Goal: Task Accomplishment & Management: Use online tool/utility

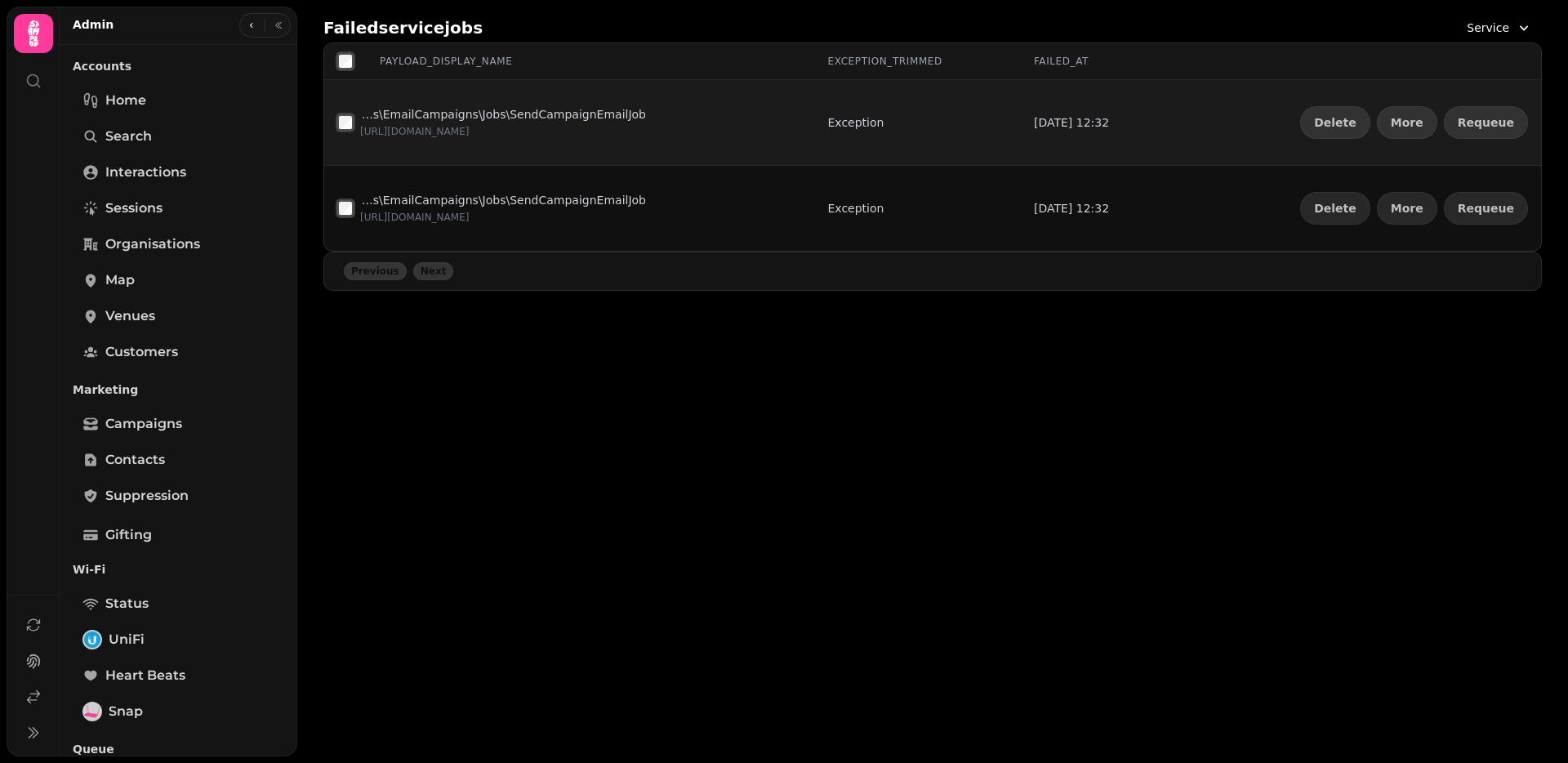
click at [1446, 132] on div "Delete More Requeue" at bounding box center [1414, 123] width 228 height 33
click at [1476, 123] on span "Requeue" at bounding box center [1486, 123] width 56 height 12
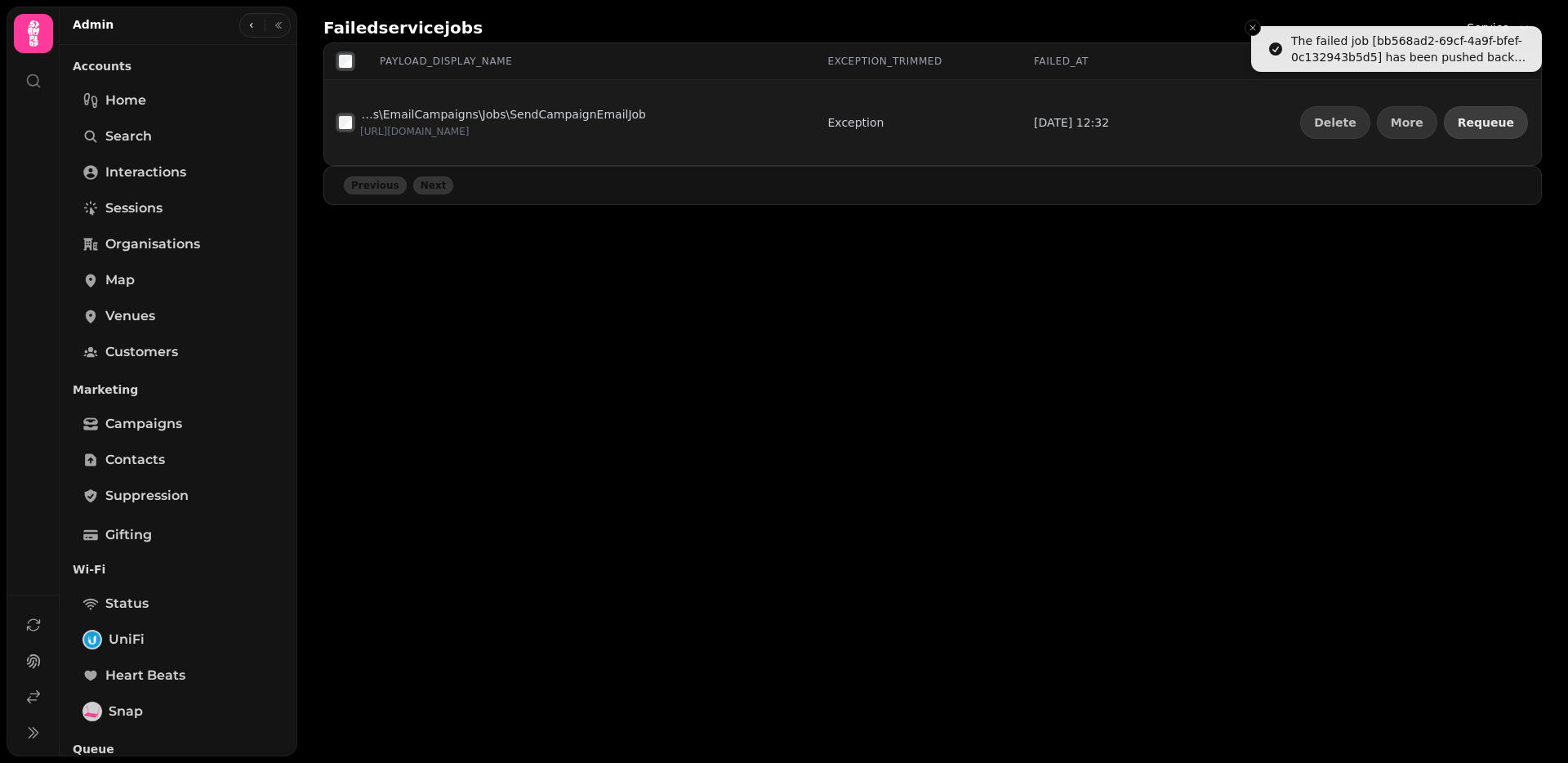
click at [1476, 123] on span "Requeue" at bounding box center [1486, 123] width 56 height 12
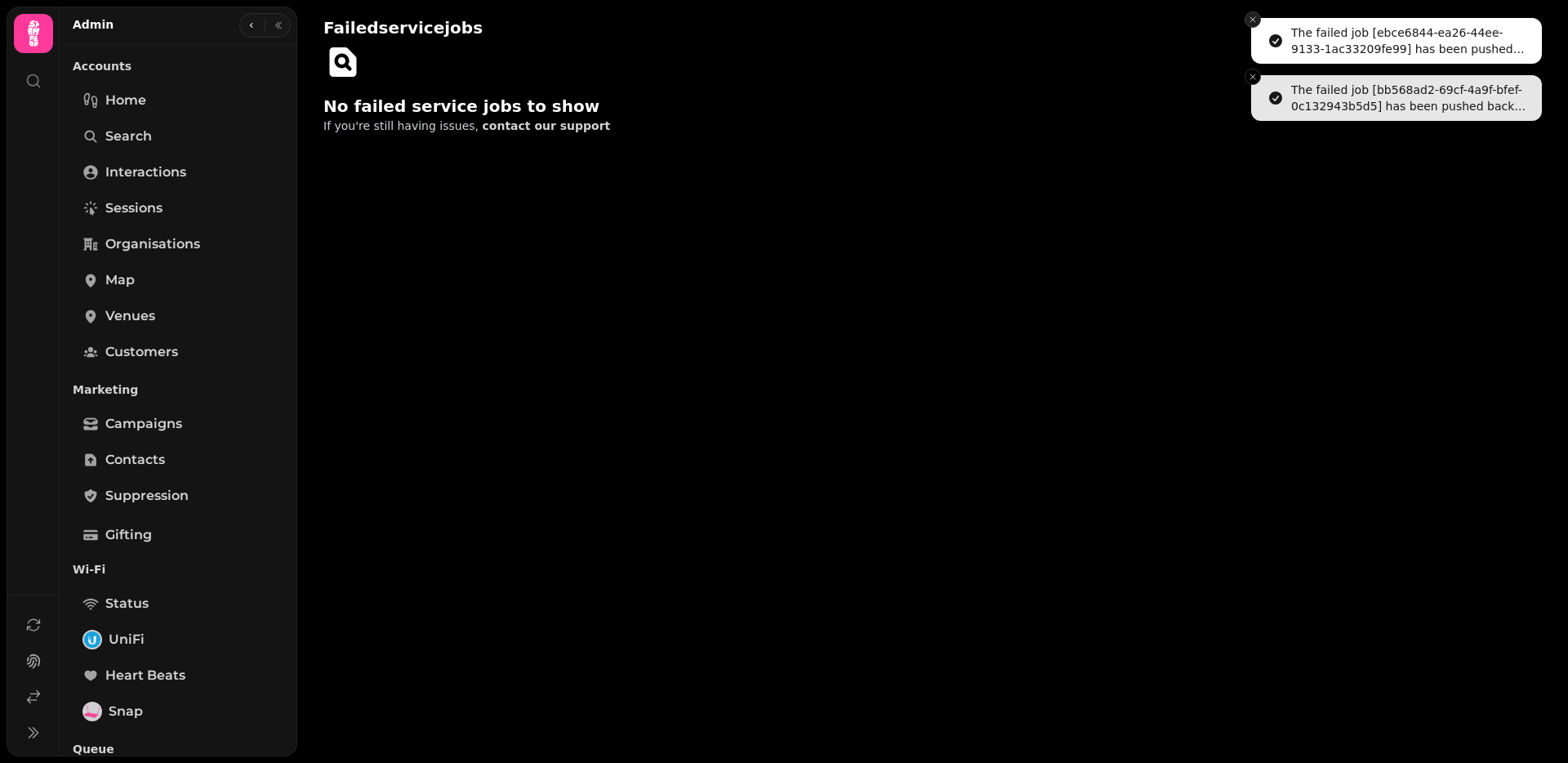
click at [1255, 20] on icon "Close toast" at bounding box center [1253, 19] width 10 height 10
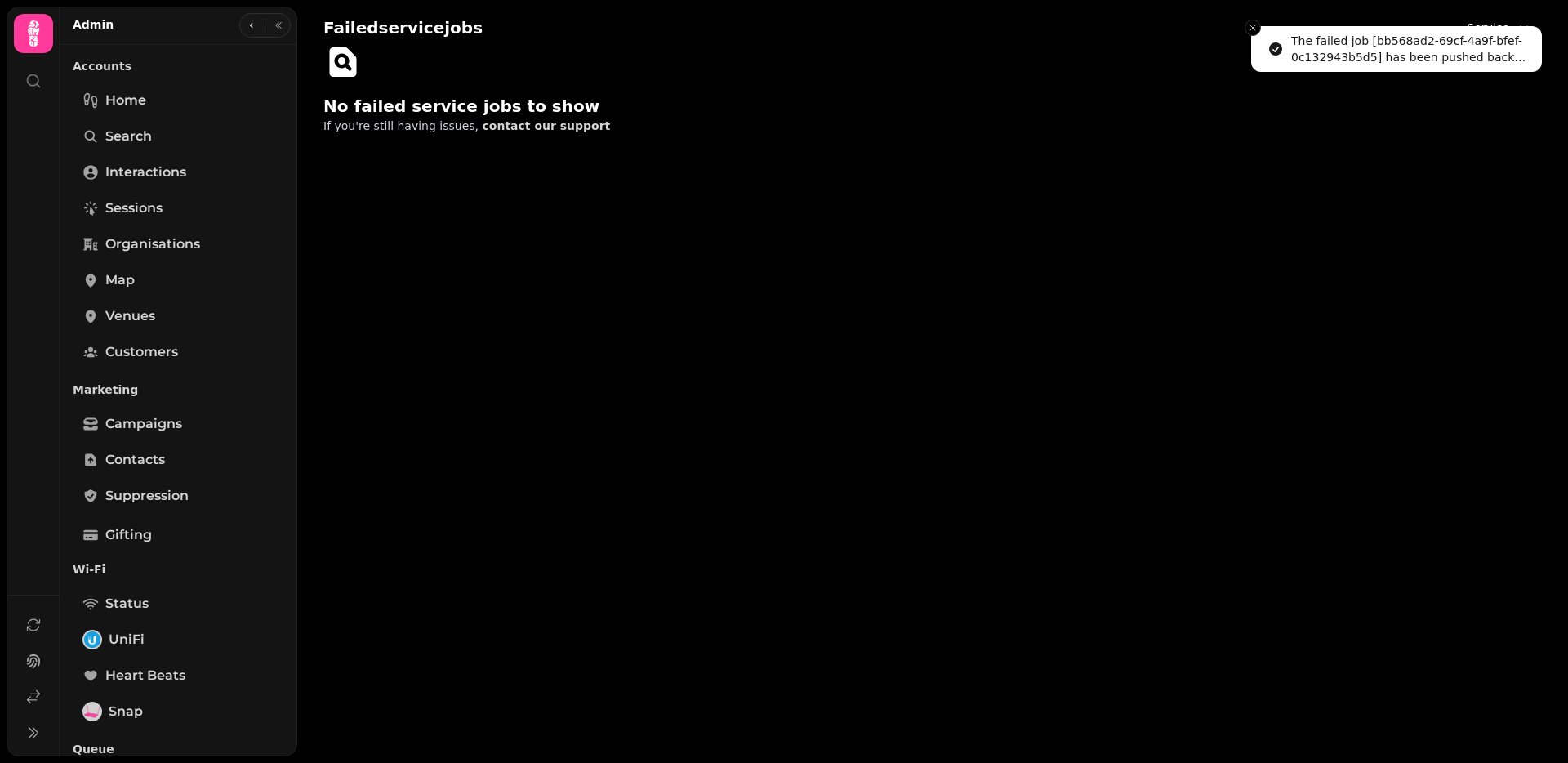
drag, startPoint x: 1257, startPoint y: 25, endPoint x: 1301, endPoint y: 30, distance: 44.3
click at [1257, 25] on icon "Close toast" at bounding box center [1253, 27] width 10 height 10
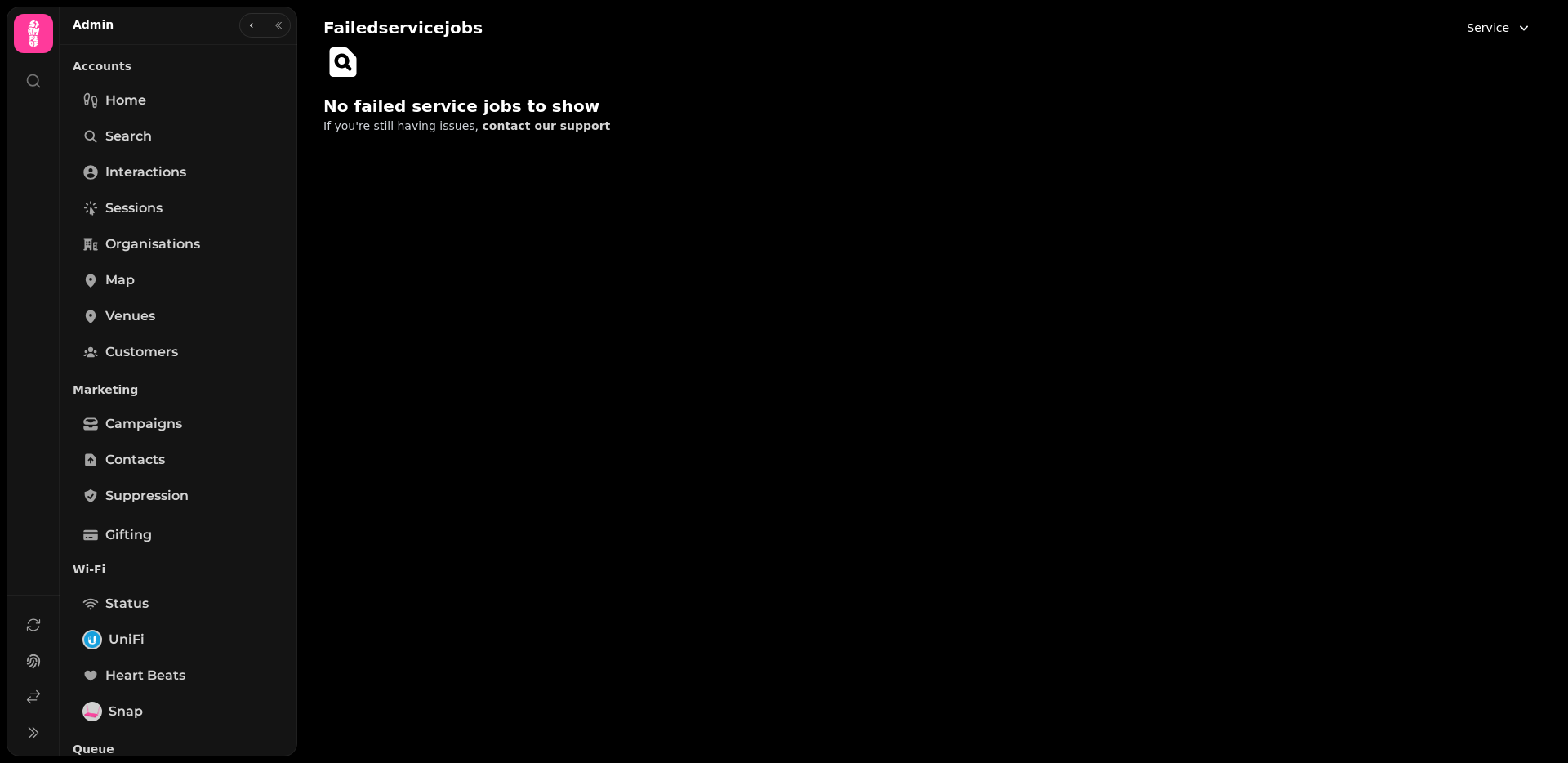
click at [1473, 23] on span "Service" at bounding box center [1488, 28] width 43 height 16
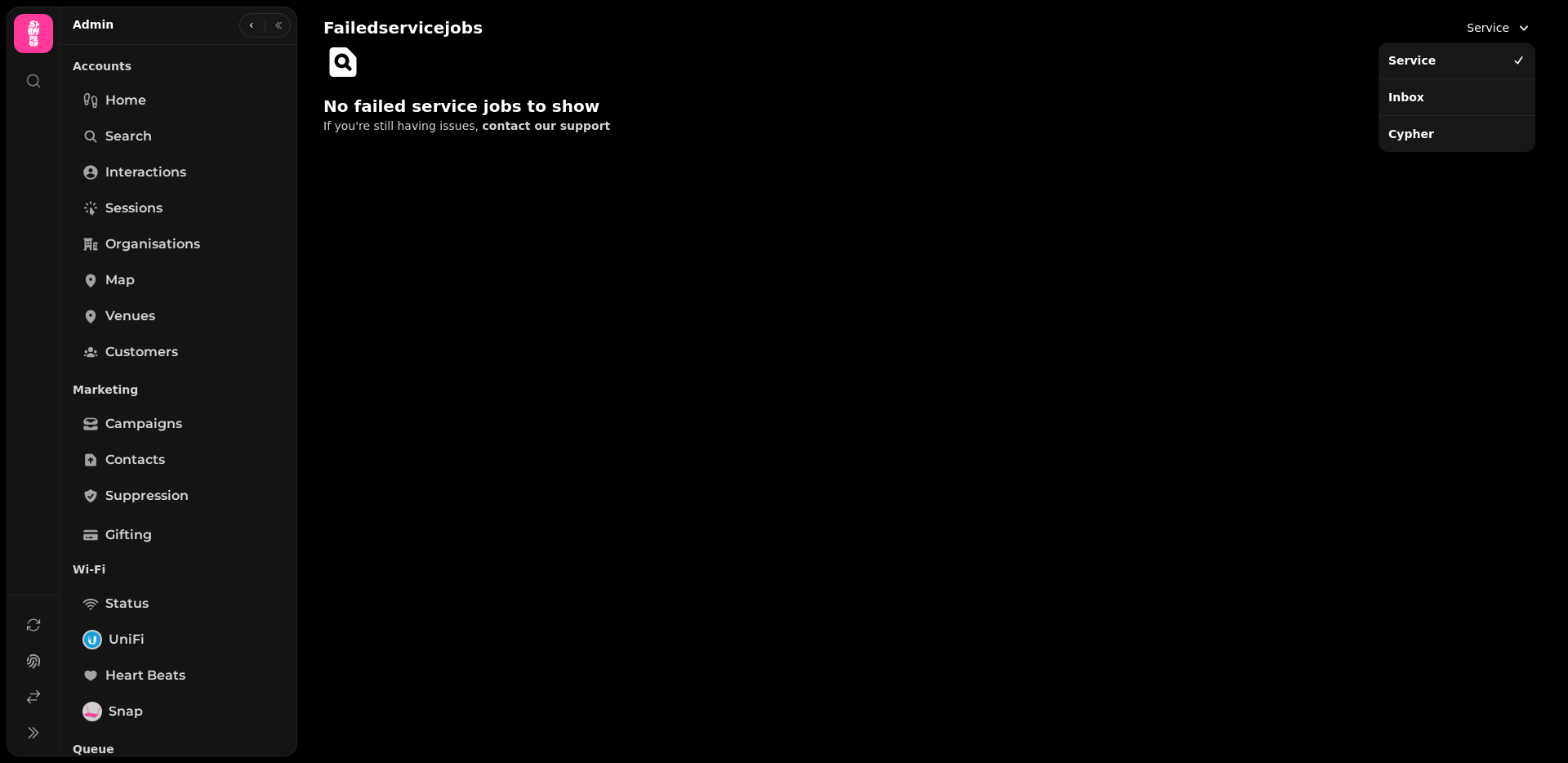
click at [1434, 94] on div "Inbox" at bounding box center [1456, 97] width 150 height 29
click at [1520, 28] on icon "button" at bounding box center [1524, 28] width 16 height 16
click at [1435, 150] on div "Cypher" at bounding box center [1457, 134] width 157 height 36
click at [1434, 146] on div "Cypher" at bounding box center [1456, 134] width 150 height 29
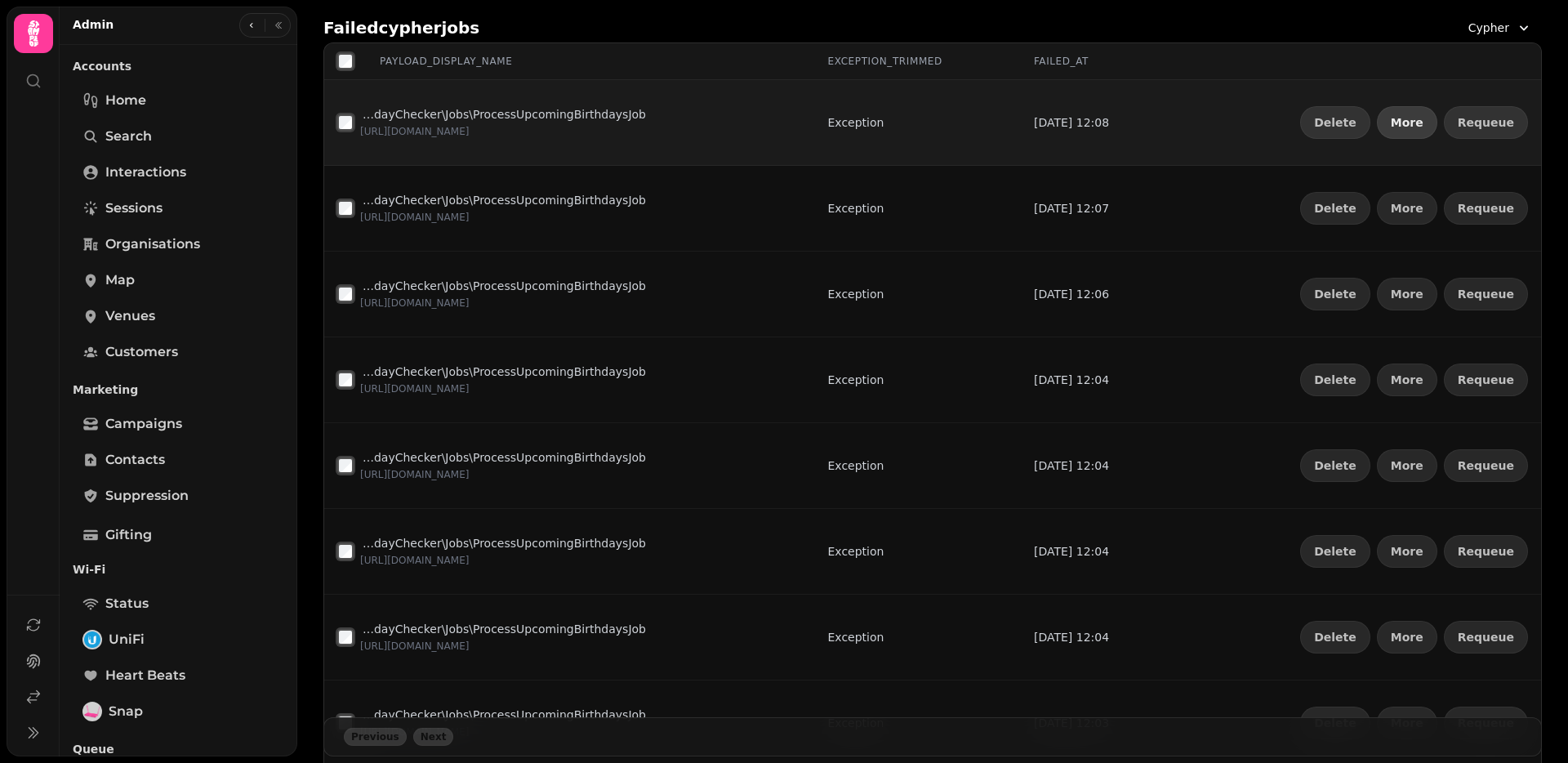
click at [1417, 112] on button "More" at bounding box center [1407, 123] width 61 height 33
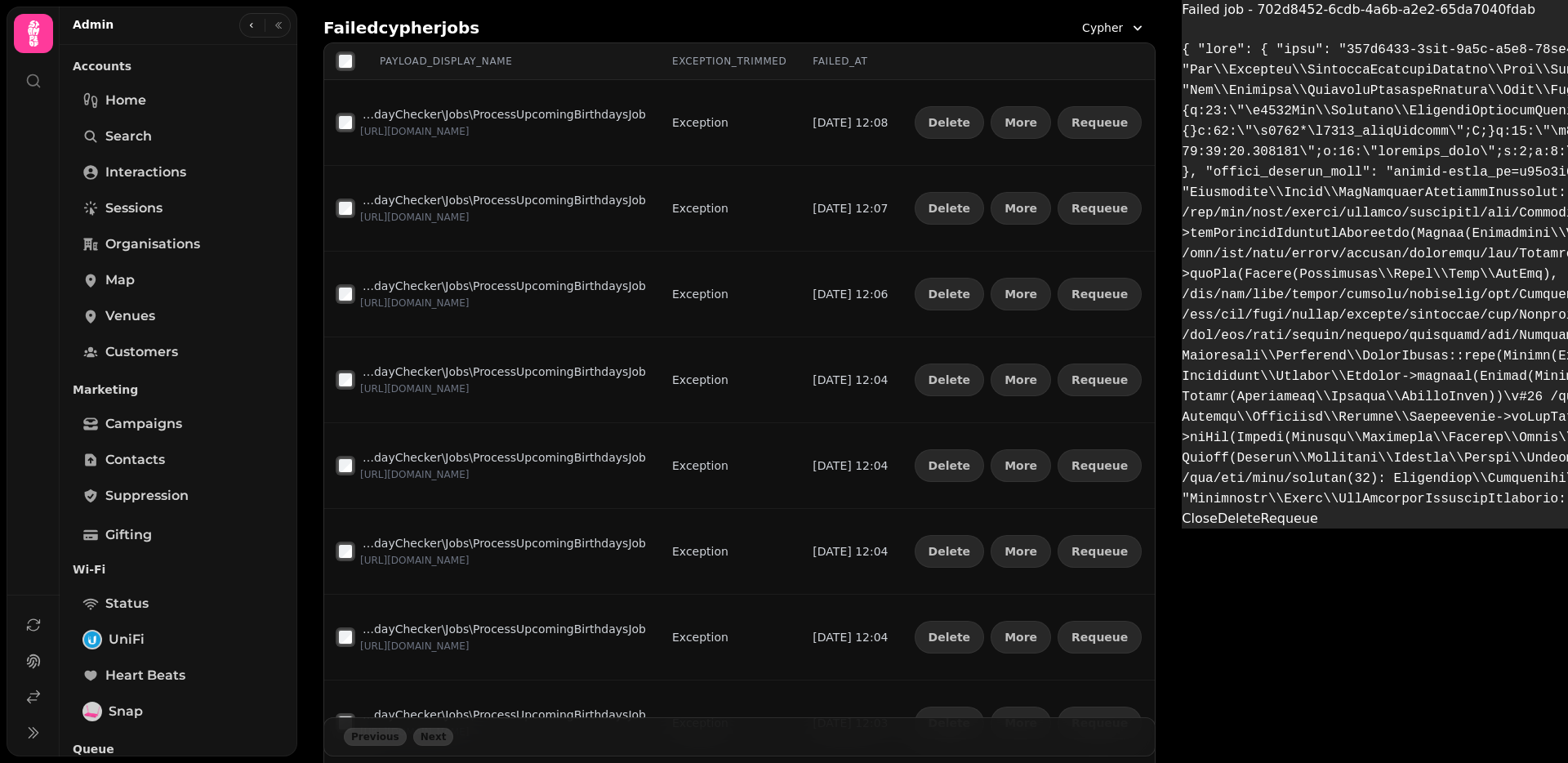
click at [1260, 529] on button "Requeue" at bounding box center [1288, 519] width 57 height 20
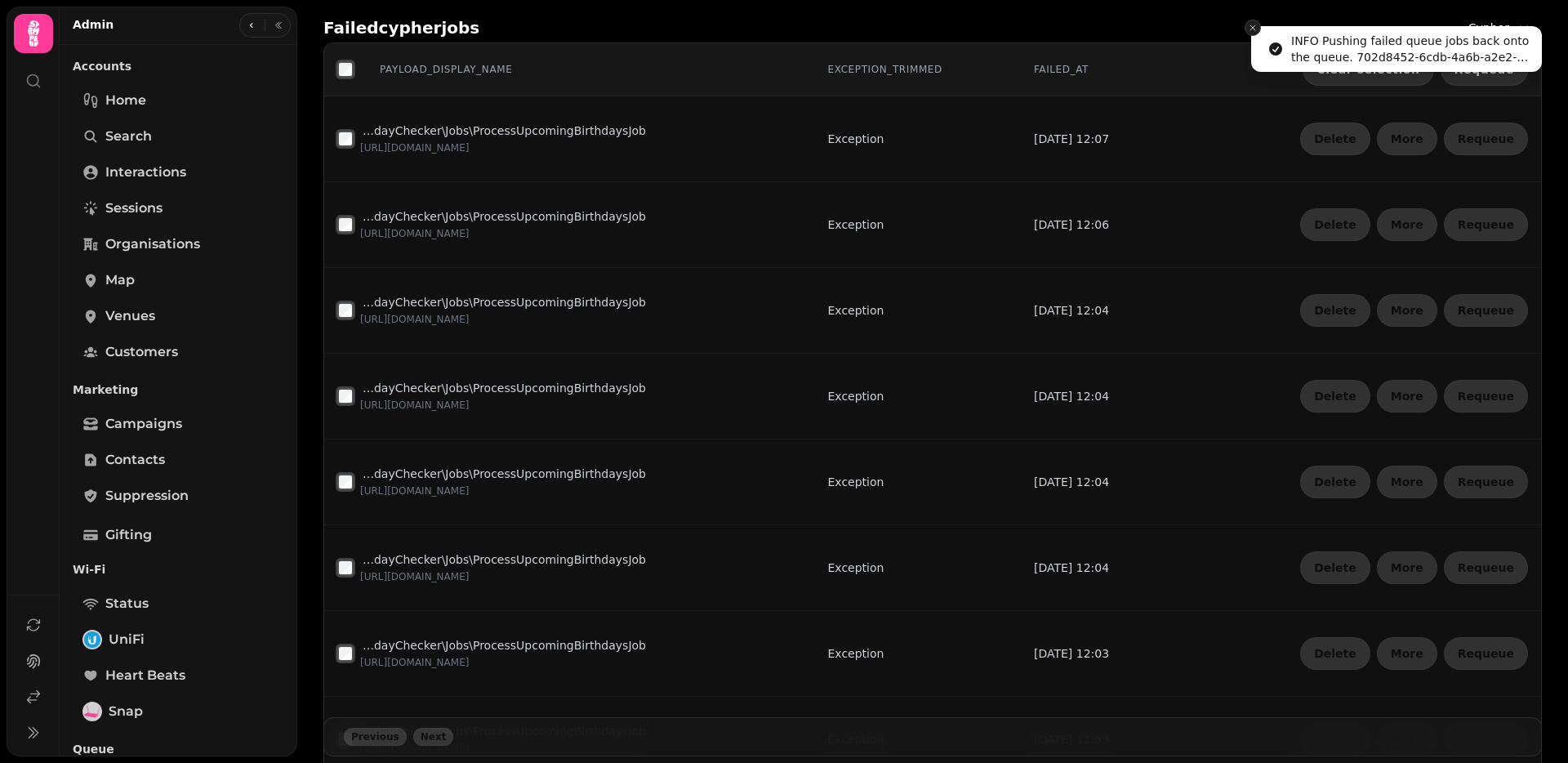
click at [1257, 27] on icon "Close toast" at bounding box center [1253, 27] width 10 height 10
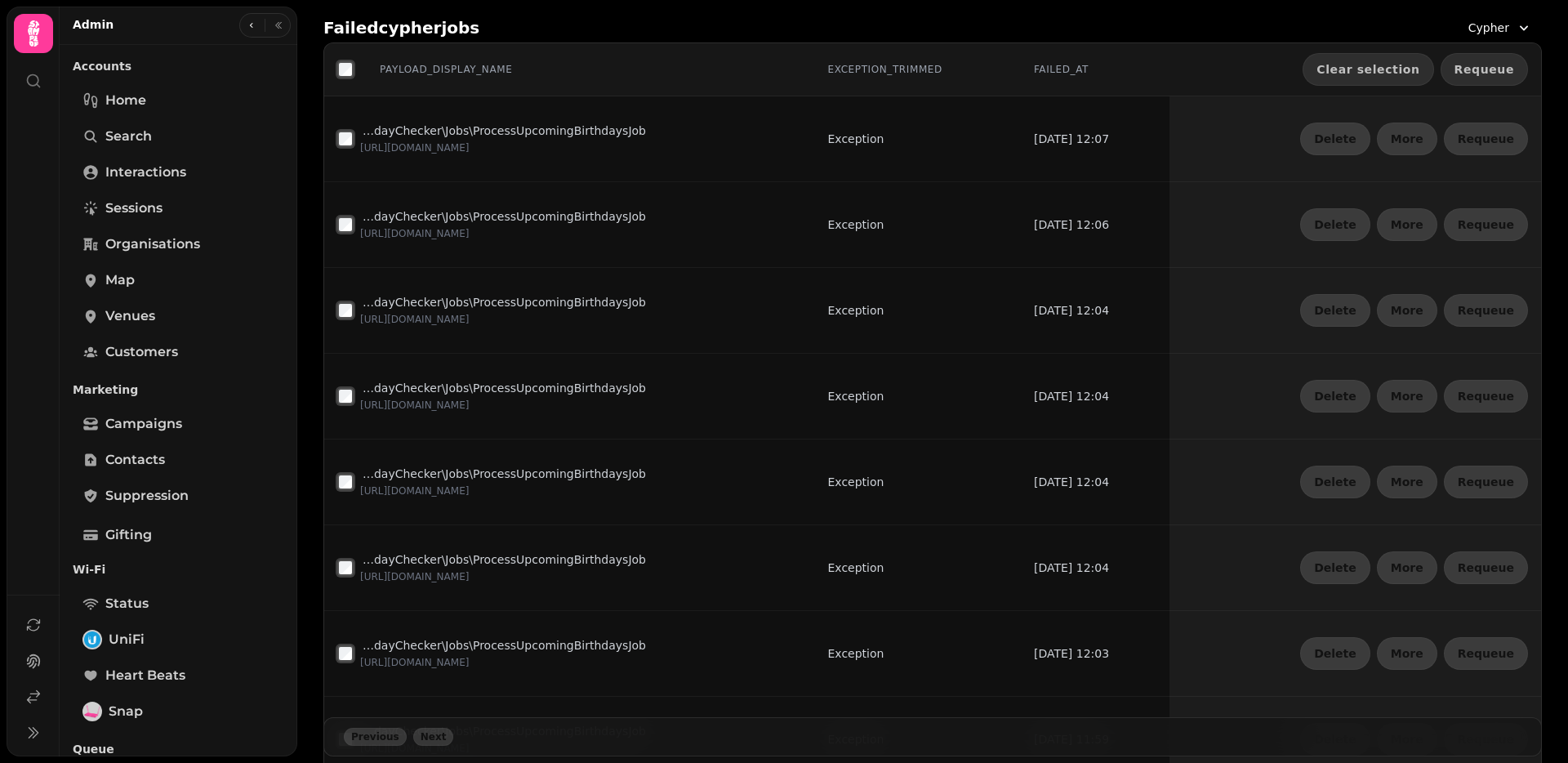
drag, startPoint x: 1520, startPoint y: 61, endPoint x: 1508, endPoint y: 62, distance: 12.0
click at [1520, 61] on button "Requeue" at bounding box center [1484, 69] width 87 height 33
